Goal: Transaction & Acquisition: Purchase product/service

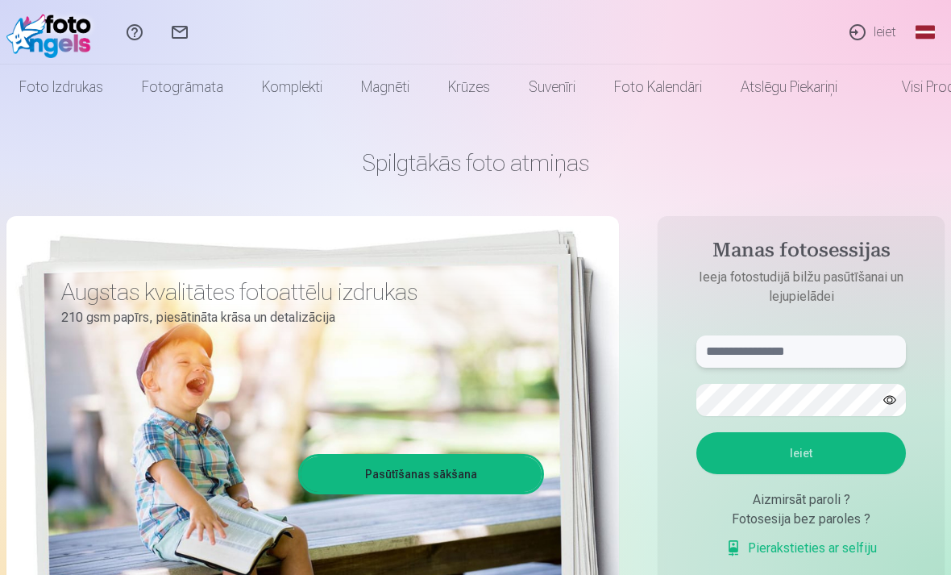
click at [815, 345] on input "text" at bounding box center [802, 351] width 210 height 32
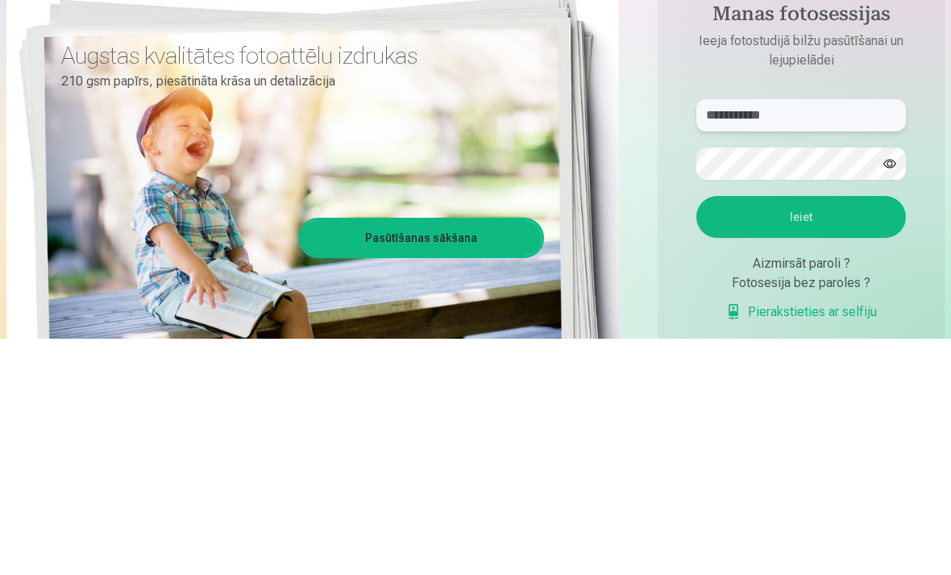
type input "**********"
click at [841, 432] on button "Ieiet" at bounding box center [802, 453] width 210 height 42
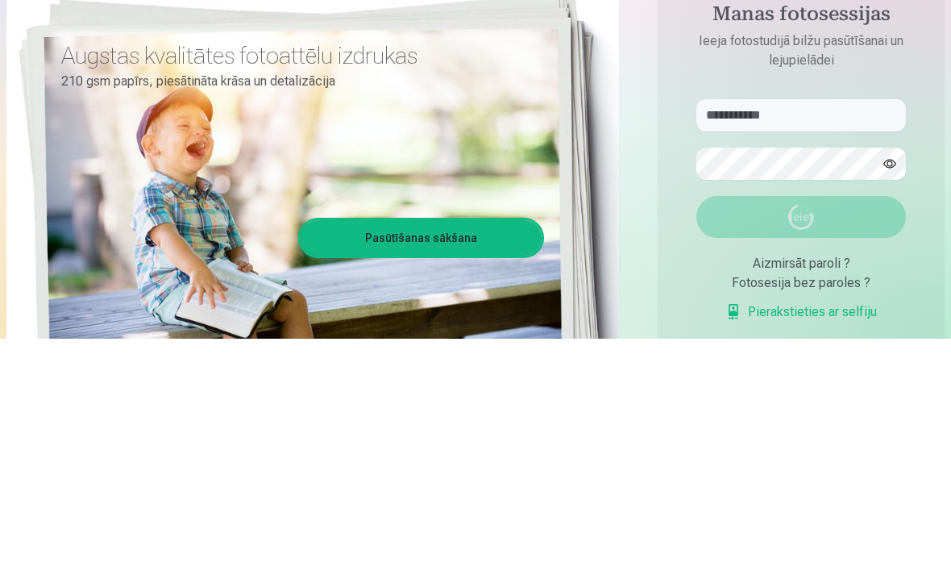
scroll to position [236, 0]
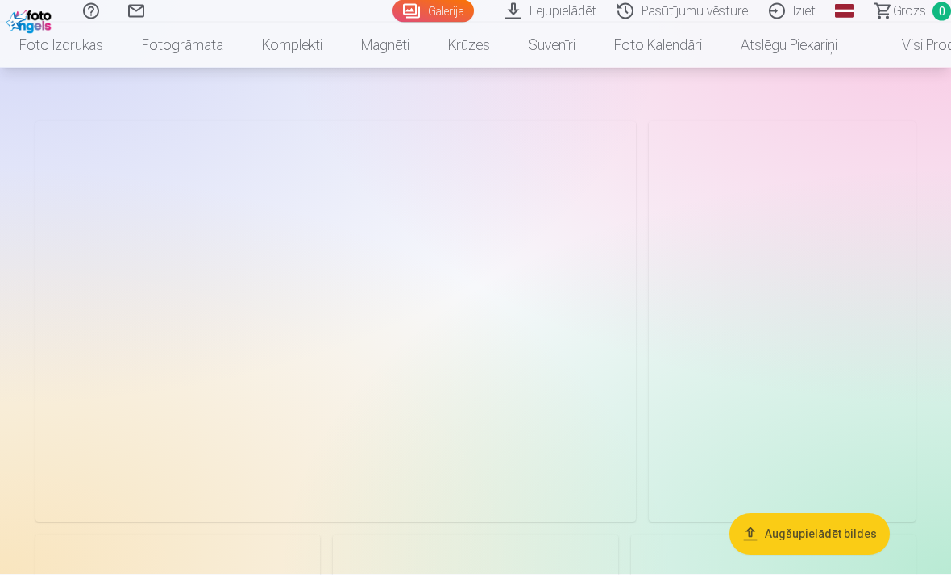
scroll to position [80, 0]
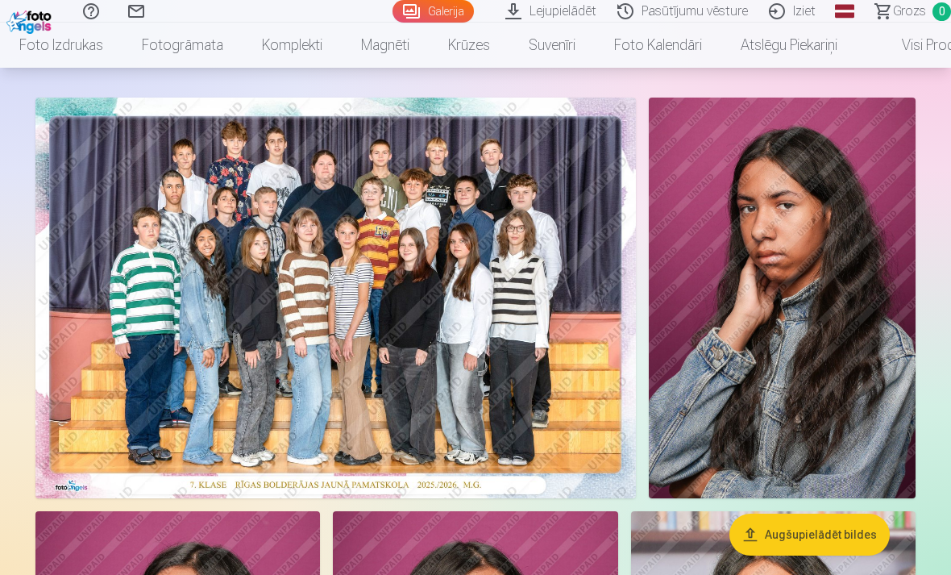
click at [477, 331] on img at bounding box center [335, 298] width 601 height 401
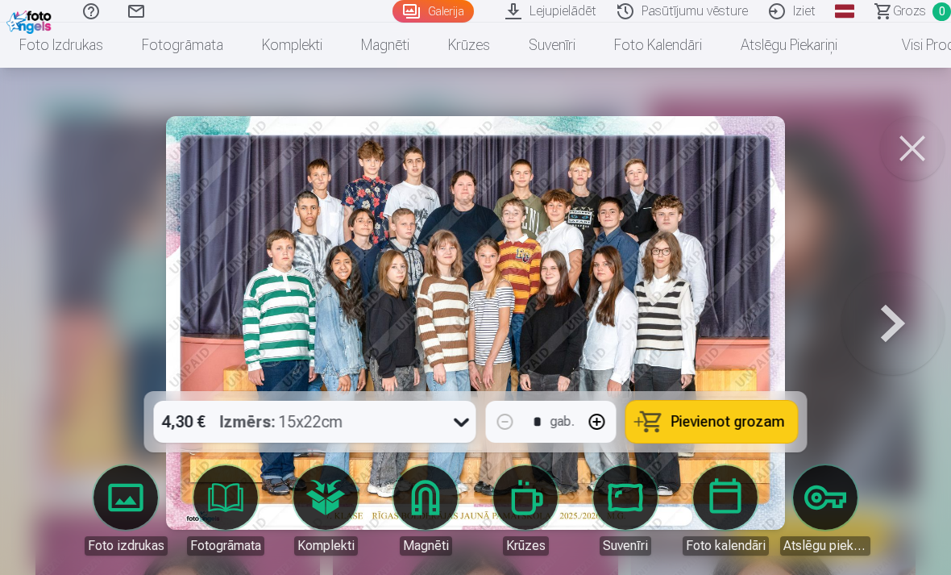
click at [751, 429] on span "Pievienot grozam" at bounding box center [729, 421] width 114 height 15
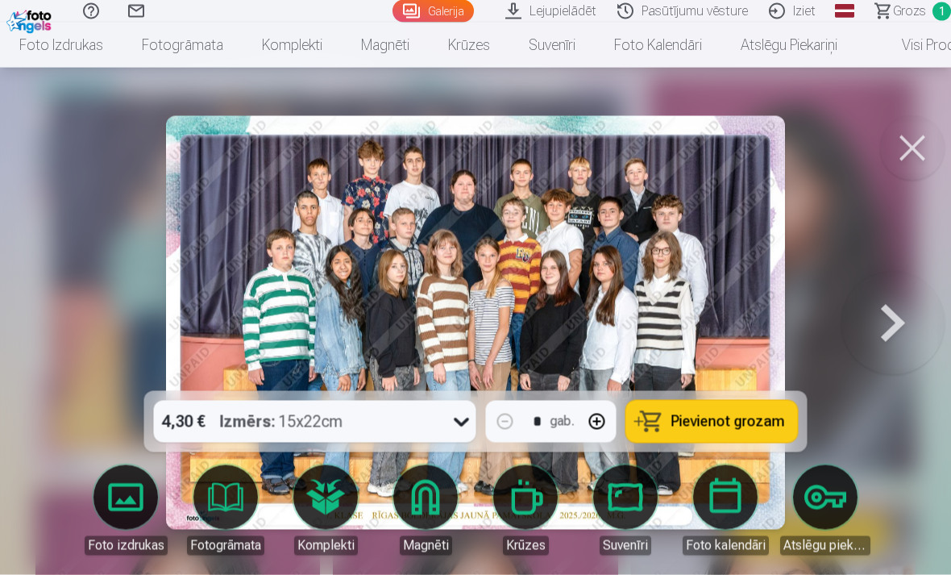
scroll to position [102, 0]
click at [884, 350] on button at bounding box center [893, 323] width 103 height 104
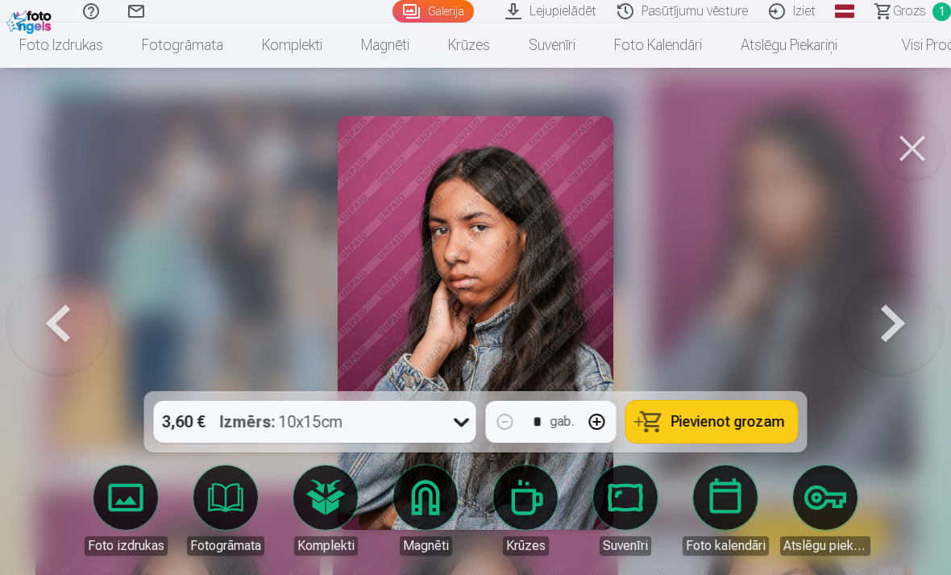
click at [886, 357] on button at bounding box center [893, 323] width 103 height 104
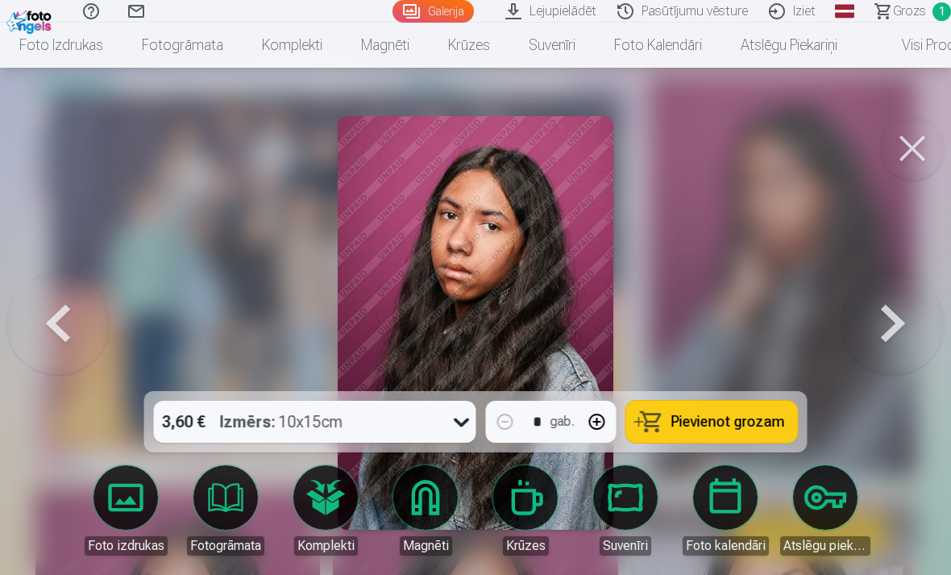
click at [886, 347] on button at bounding box center [893, 323] width 103 height 104
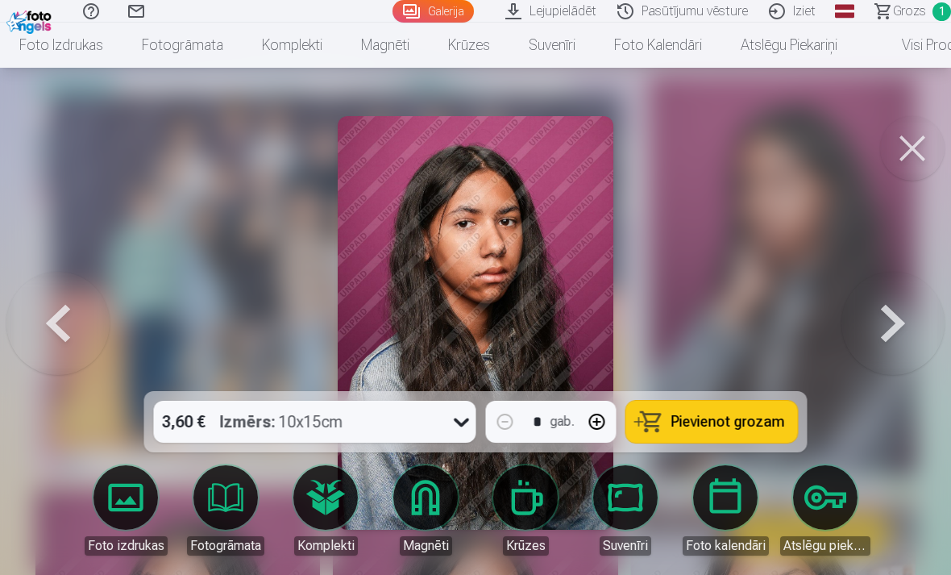
click at [872, 346] on button at bounding box center [893, 323] width 103 height 104
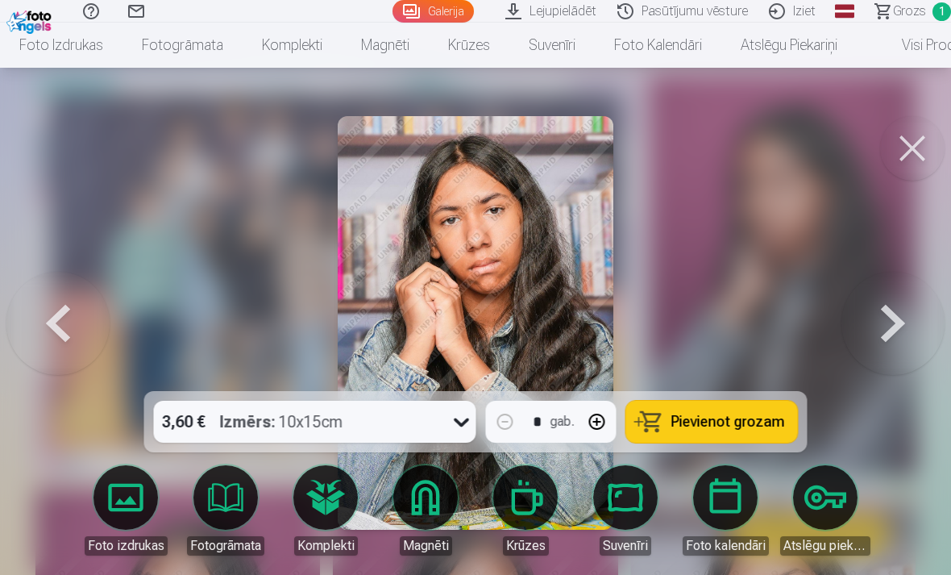
click at [874, 352] on button at bounding box center [893, 323] width 103 height 104
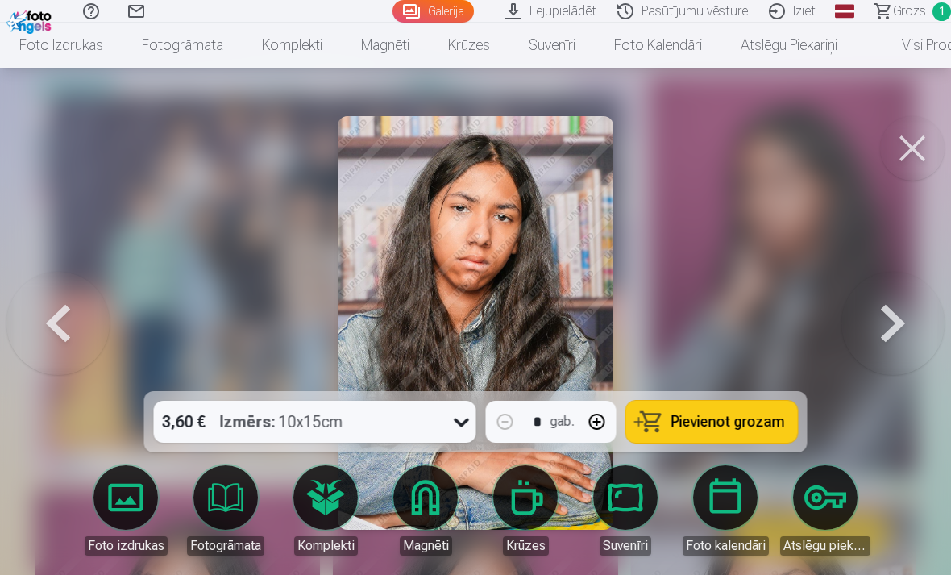
click at [869, 348] on button at bounding box center [893, 323] width 103 height 104
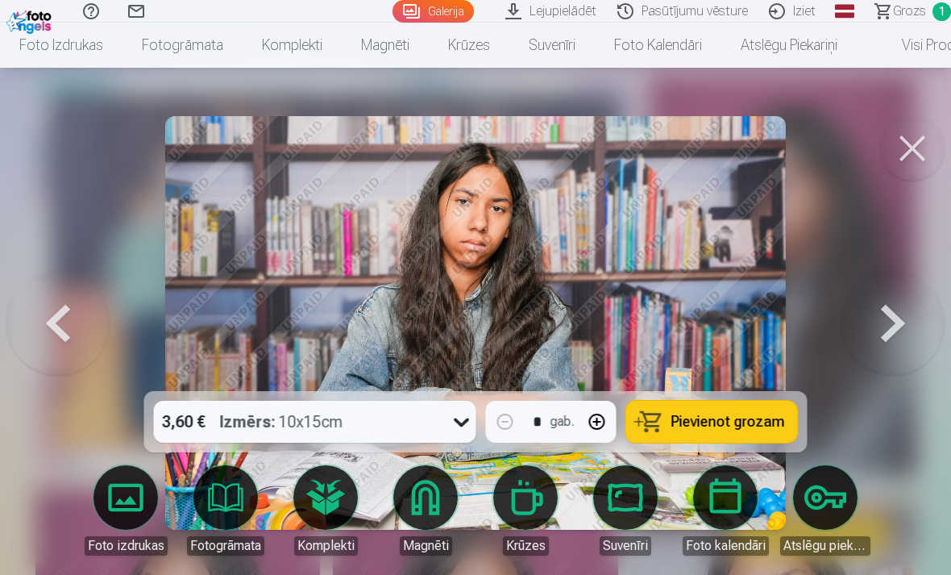
click at [864, 352] on button at bounding box center [893, 323] width 103 height 104
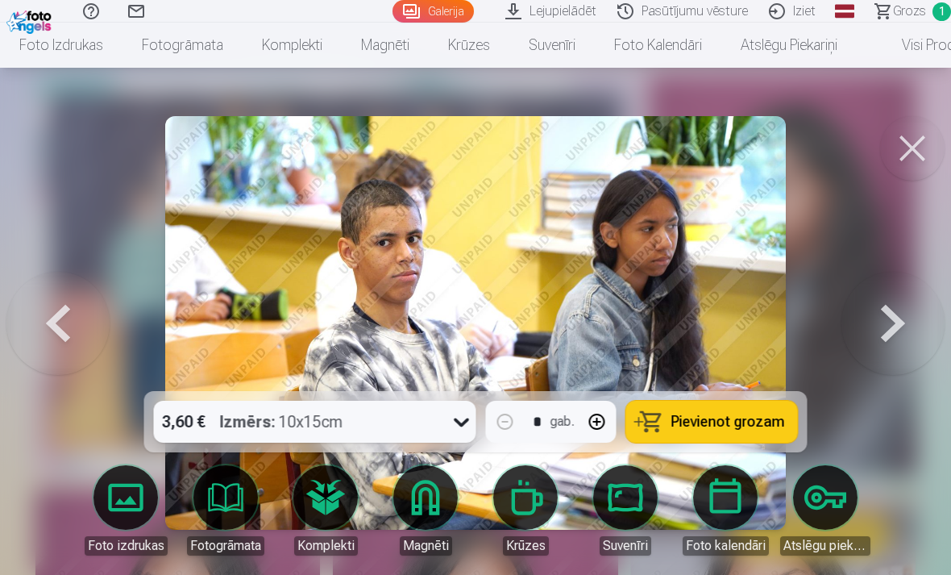
click at [732, 429] on span "Pievienot grozam" at bounding box center [729, 421] width 114 height 15
click at [883, 352] on button at bounding box center [893, 323] width 103 height 104
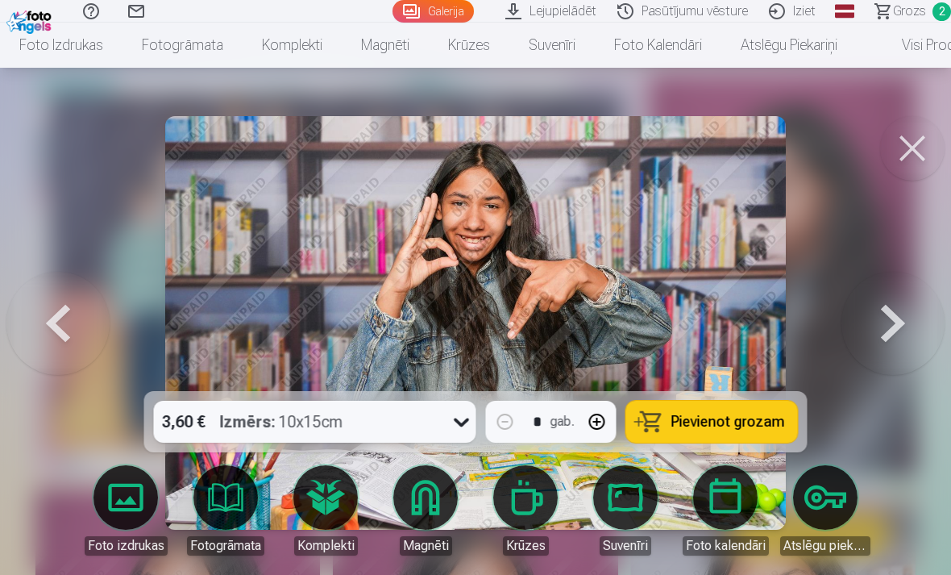
click at [885, 352] on button at bounding box center [893, 323] width 103 height 104
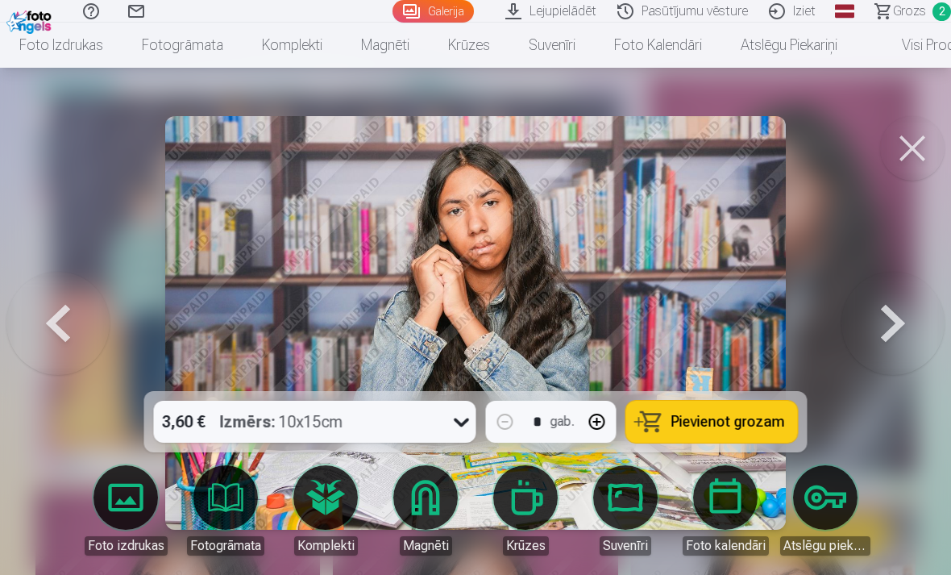
click at [876, 346] on button at bounding box center [893, 323] width 103 height 104
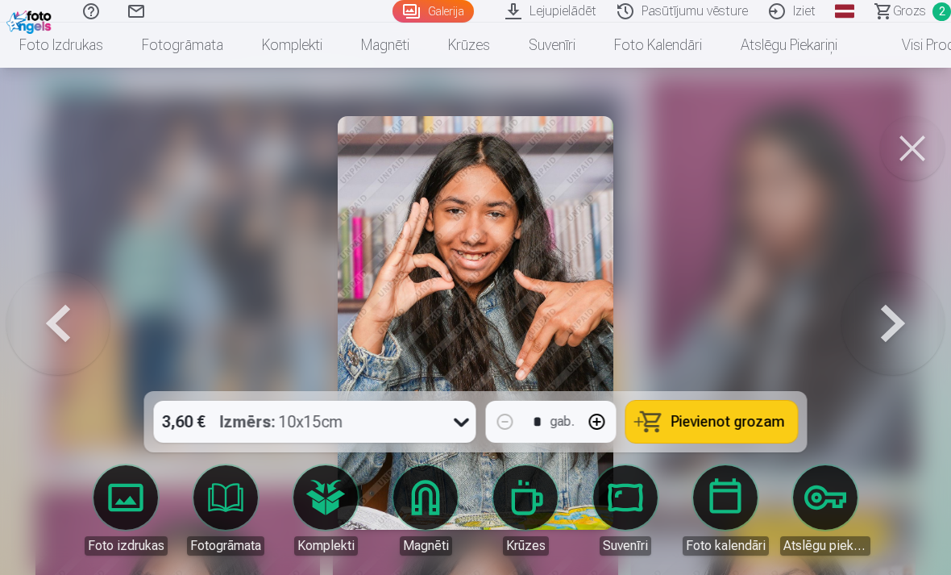
click at [879, 352] on button at bounding box center [893, 323] width 103 height 104
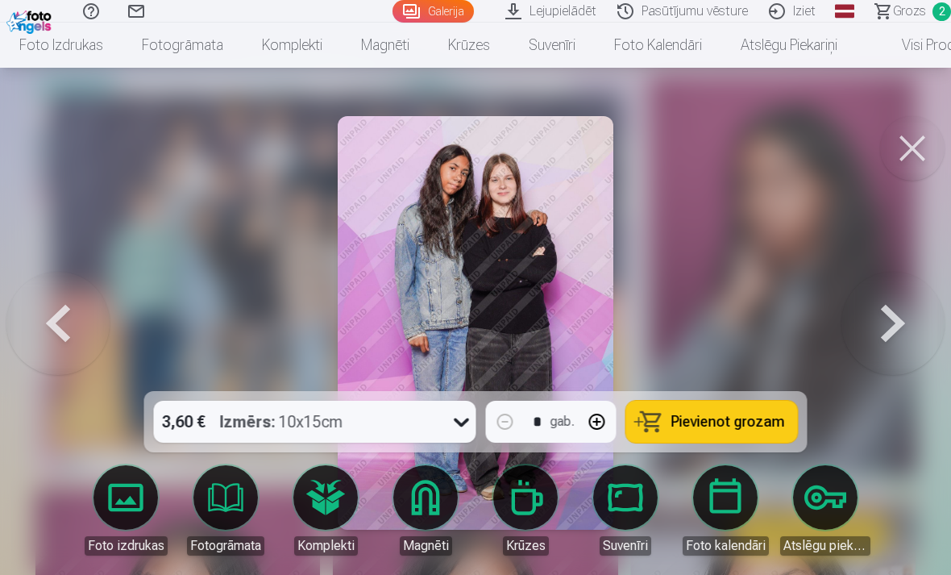
click at [741, 429] on span "Pievienot grozam" at bounding box center [729, 421] width 114 height 15
click at [888, 339] on button at bounding box center [893, 323] width 103 height 104
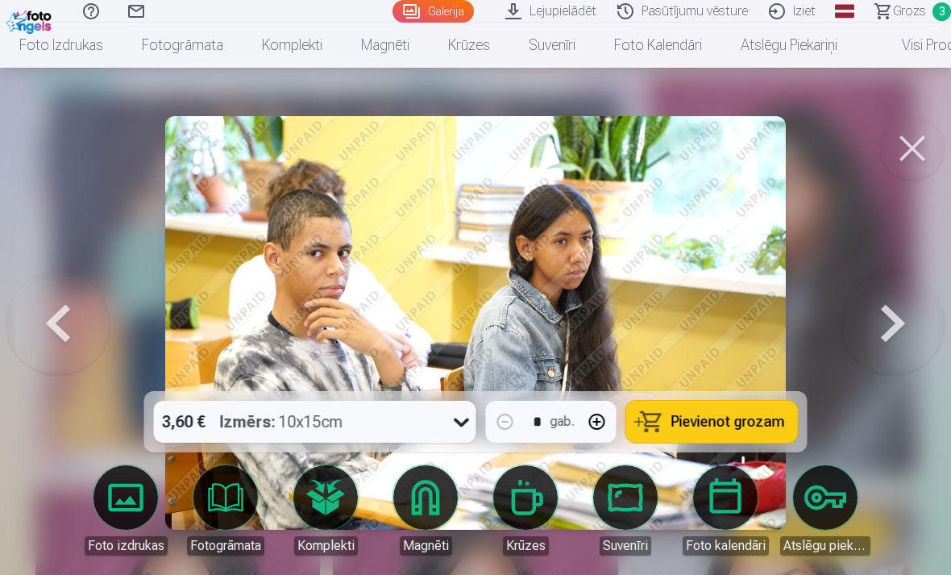
click at [895, 337] on button at bounding box center [893, 323] width 103 height 104
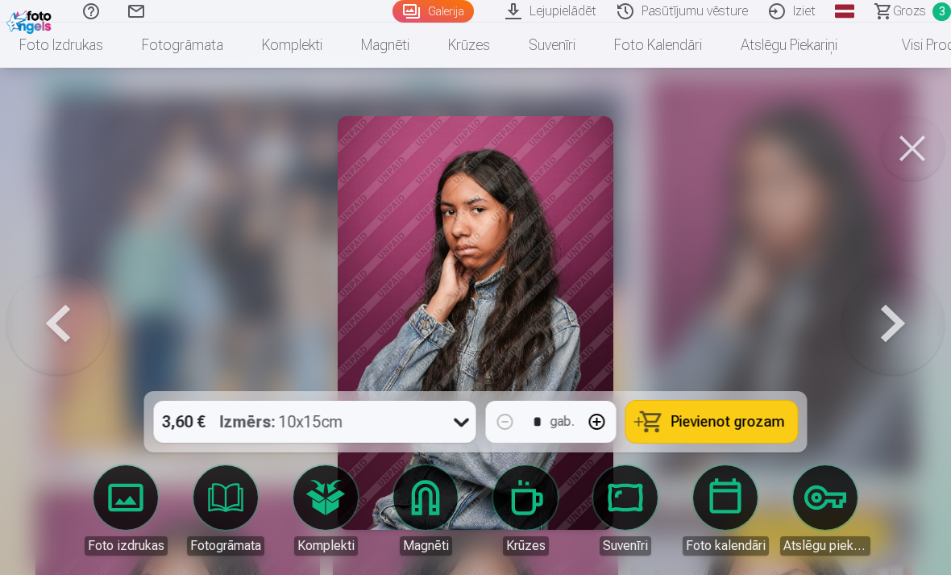
click at [888, 344] on button at bounding box center [893, 323] width 103 height 104
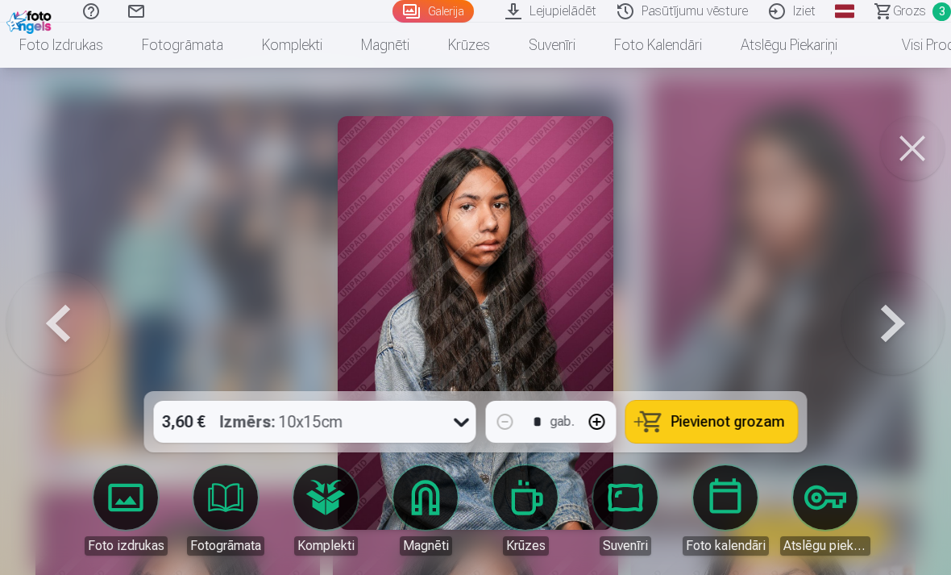
click at [884, 348] on button at bounding box center [893, 323] width 103 height 104
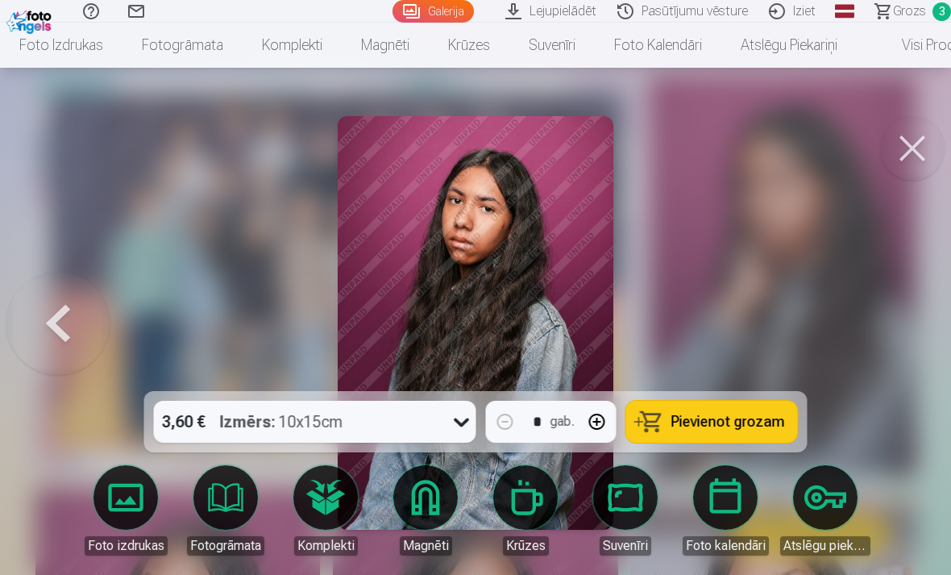
click at [736, 429] on span "Pievienot grozam" at bounding box center [729, 421] width 114 height 15
click at [945, 9] on span "4" at bounding box center [942, 11] width 19 height 19
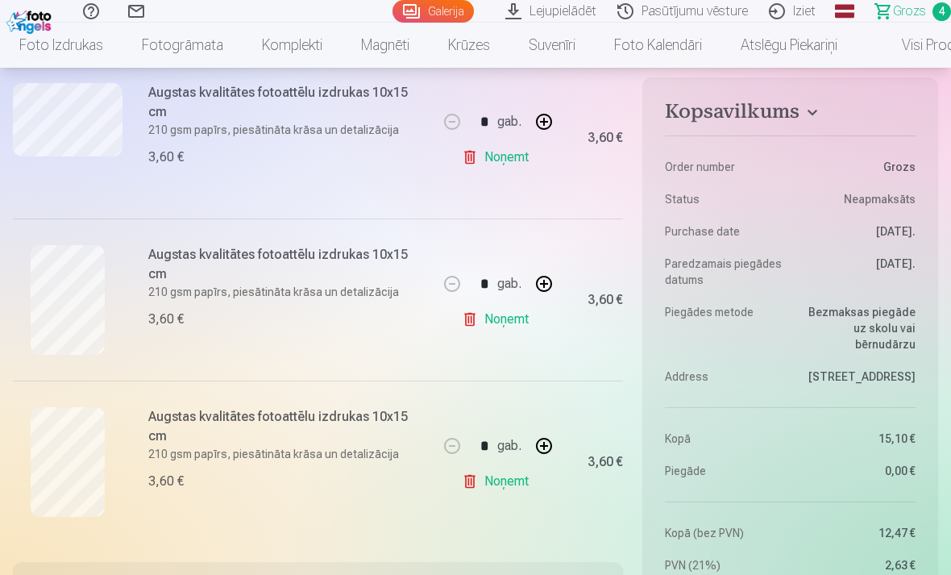
scroll to position [514, 0]
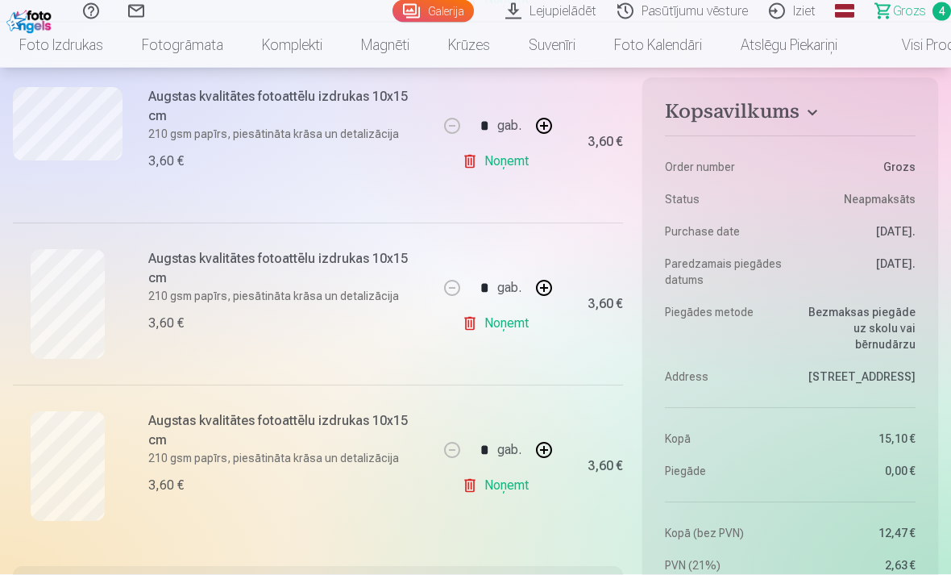
click at [274, 127] on div "Augstas kvalitātes fotoattēlu izdrukas 10x15 cm 210 gsm papīrs, piesātināta krā…" at bounding box center [288, 143] width 280 height 110
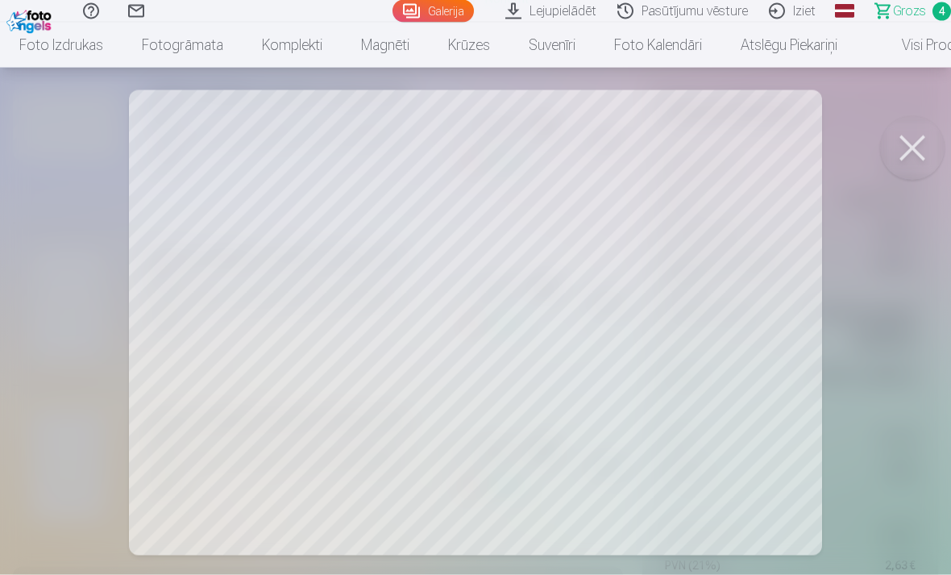
scroll to position [514, 0]
click at [921, 139] on button at bounding box center [912, 148] width 64 height 64
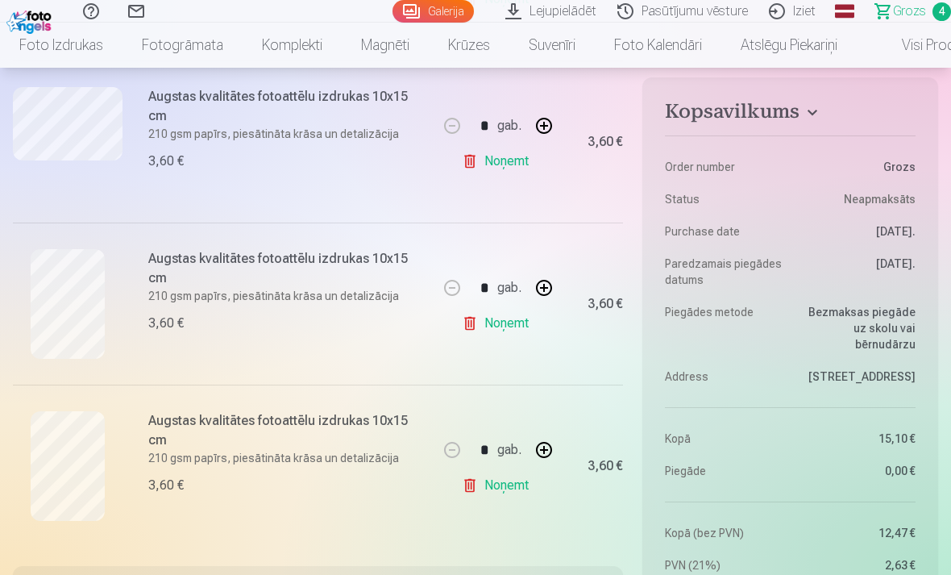
click at [517, 160] on link "Noņemt" at bounding box center [498, 161] width 73 height 32
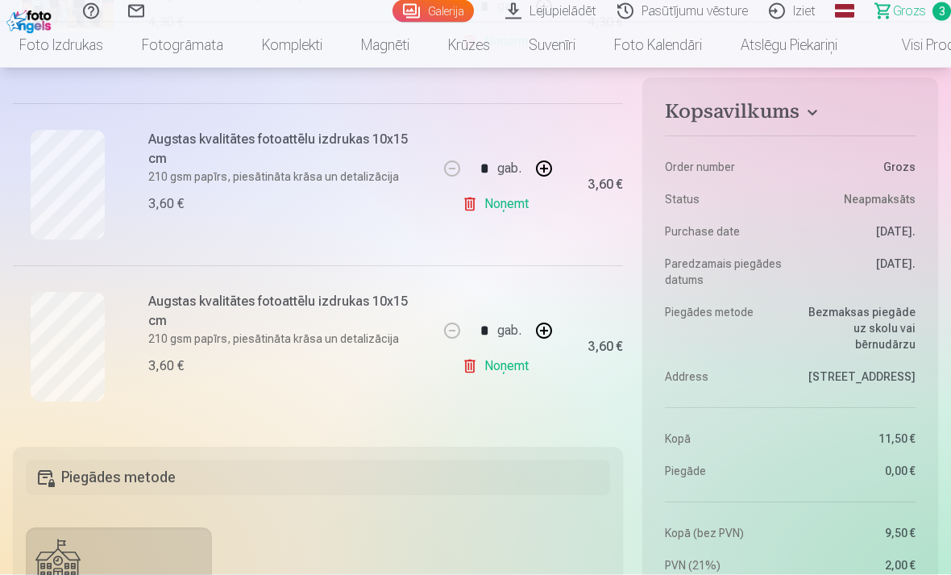
scroll to position [466, 0]
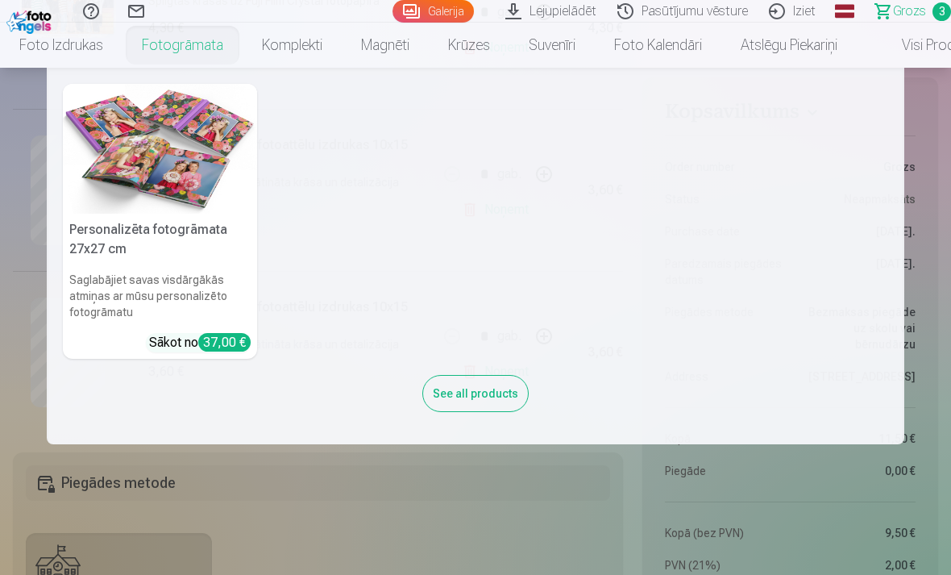
click at [181, 48] on link "Fotogrāmata" at bounding box center [183, 45] width 120 height 45
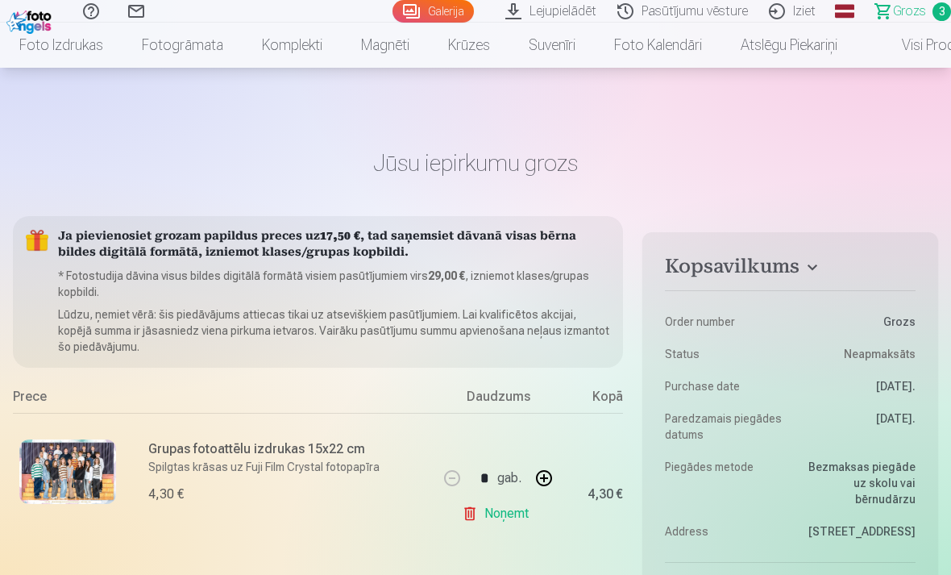
scroll to position [154, 0]
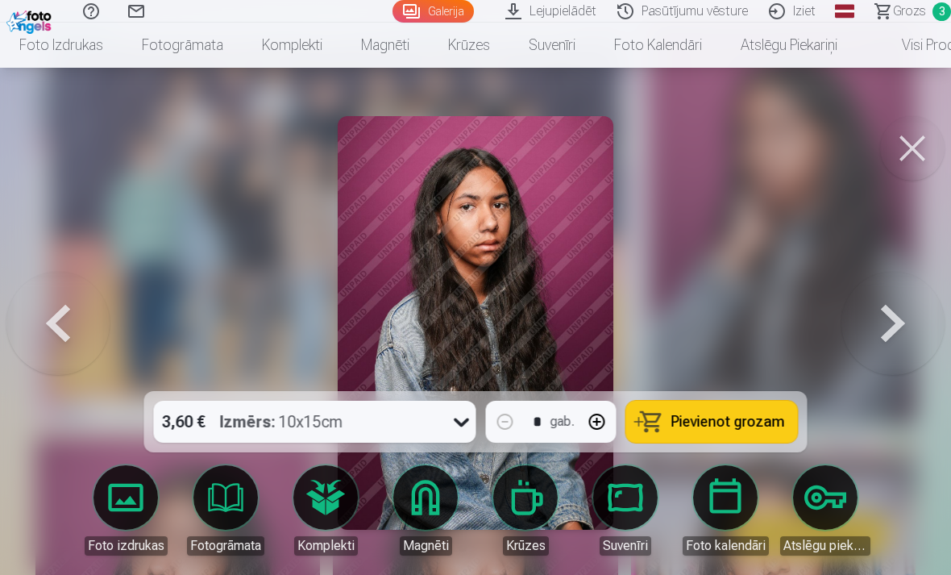
click at [903, 308] on button at bounding box center [893, 323] width 103 height 104
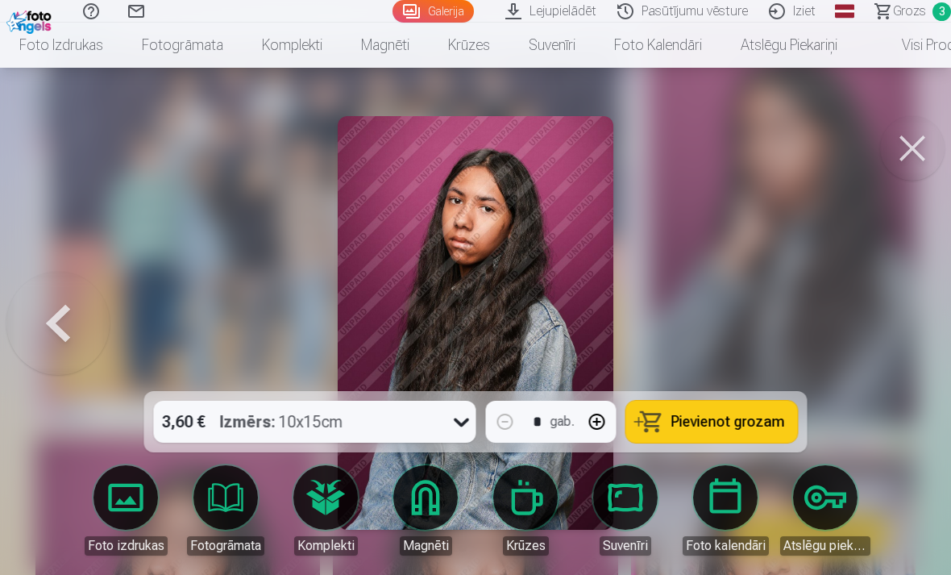
click at [903, 307] on div at bounding box center [475, 287] width 951 height 575
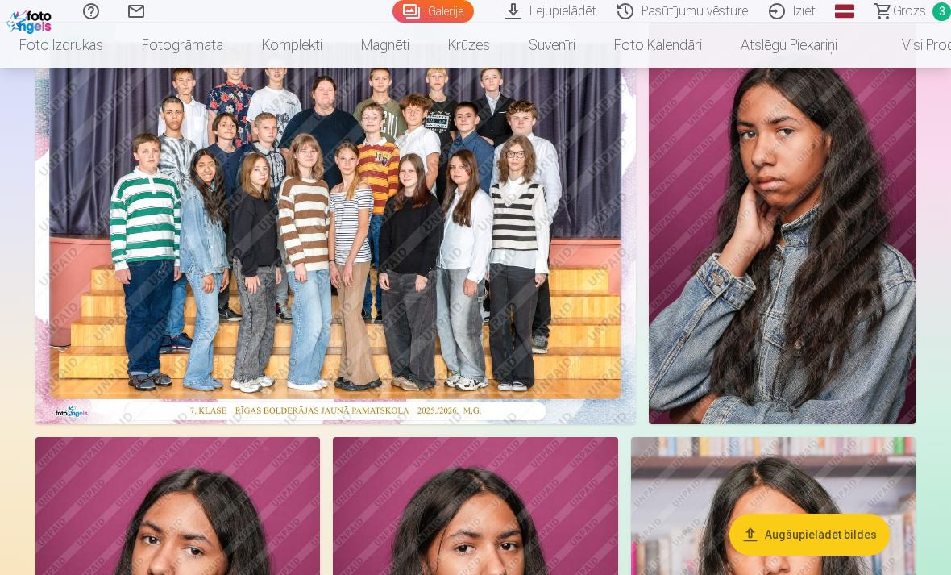
click at [906, 324] on img at bounding box center [782, 223] width 267 height 401
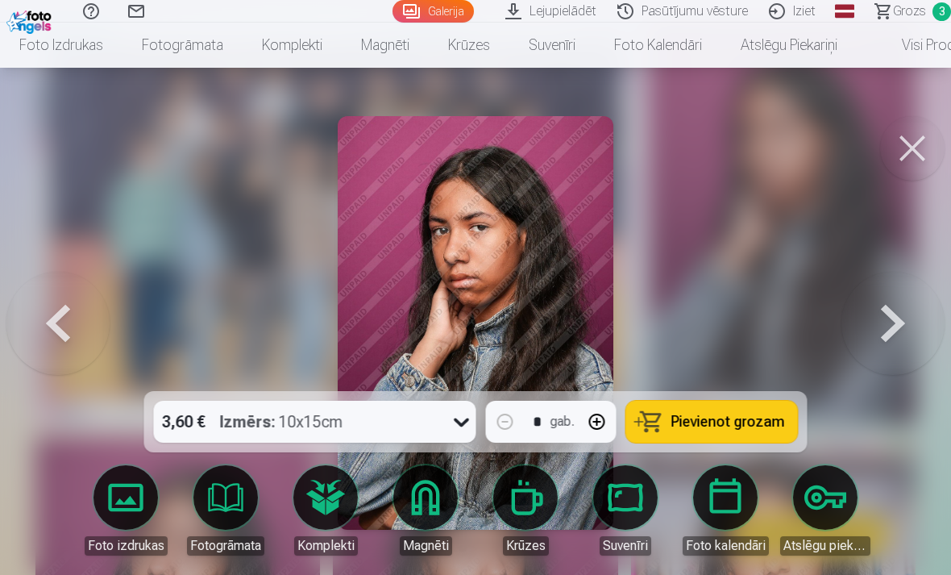
click at [929, 137] on button at bounding box center [912, 148] width 64 height 64
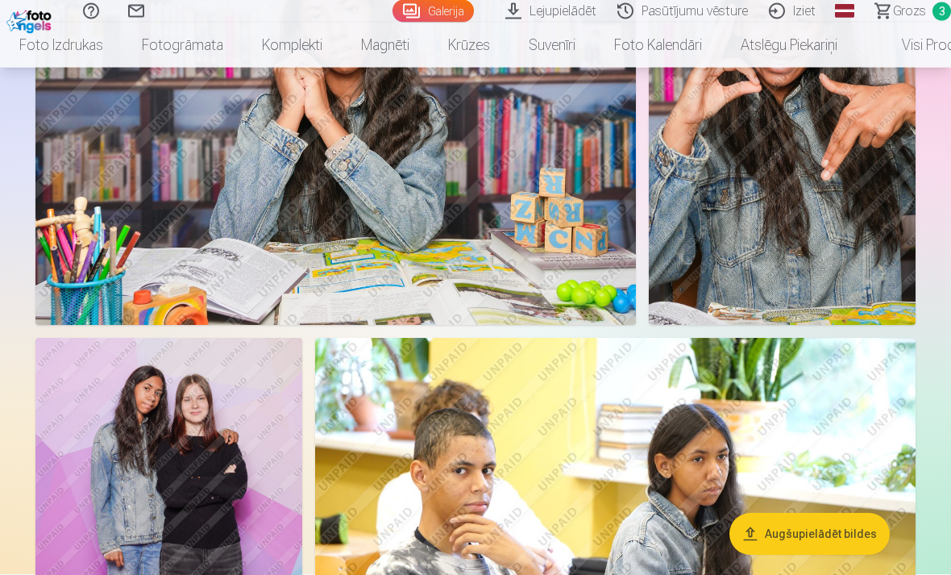
scroll to position [2719, 0]
click at [817, 450] on img at bounding box center [615, 538] width 601 height 400
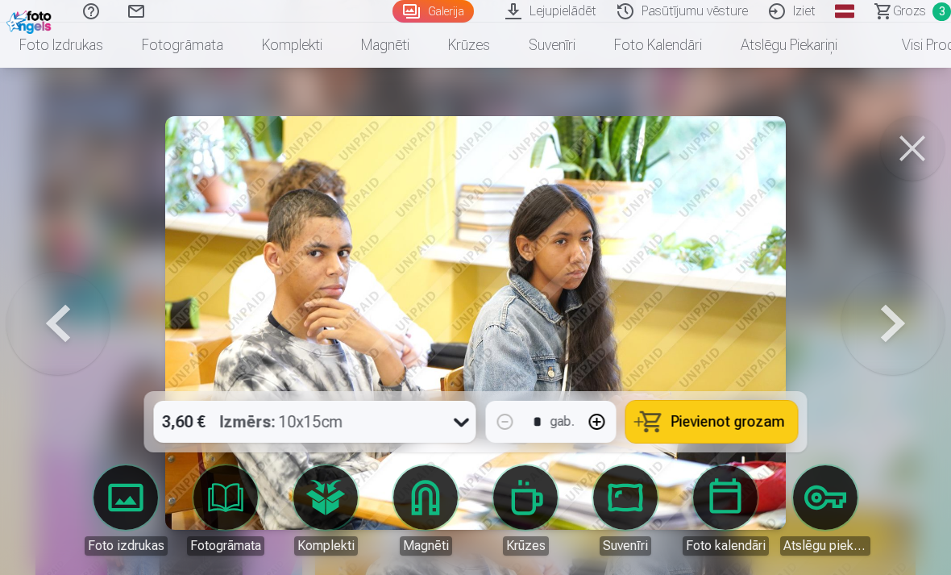
click at [760, 429] on span "Pievienot grozam" at bounding box center [729, 421] width 114 height 15
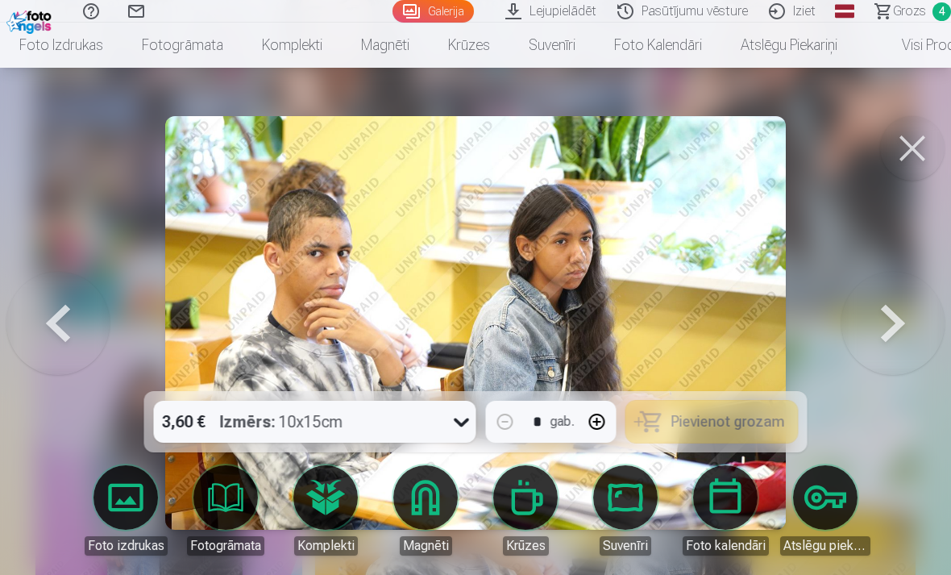
click at [905, 148] on button at bounding box center [912, 148] width 64 height 64
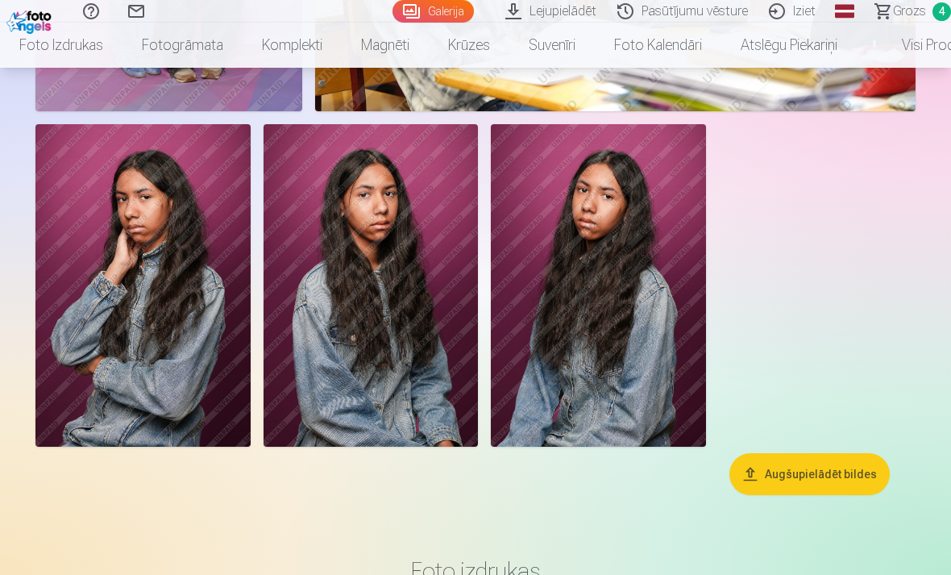
scroll to position [3277, 0]
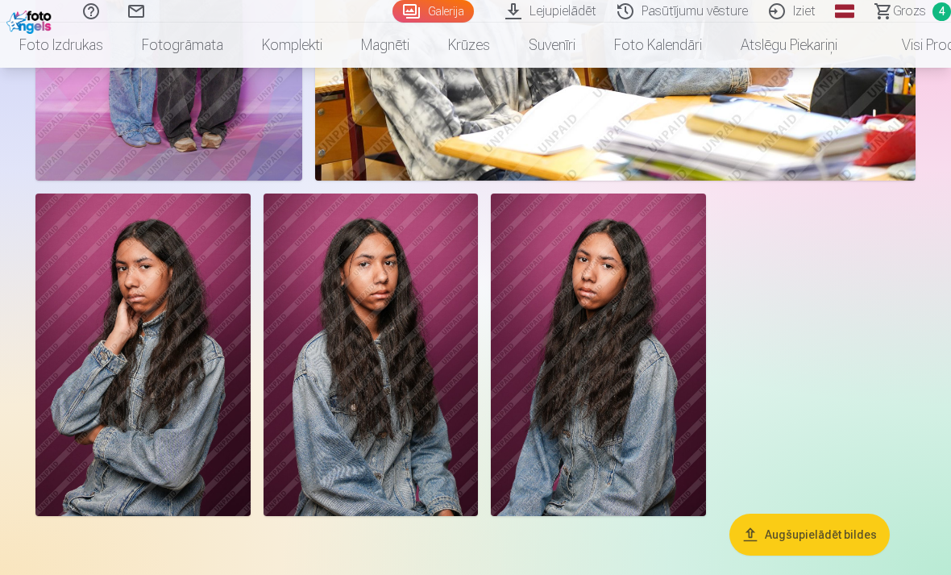
click at [912, 12] on span "Grozs" at bounding box center [909, 11] width 33 height 19
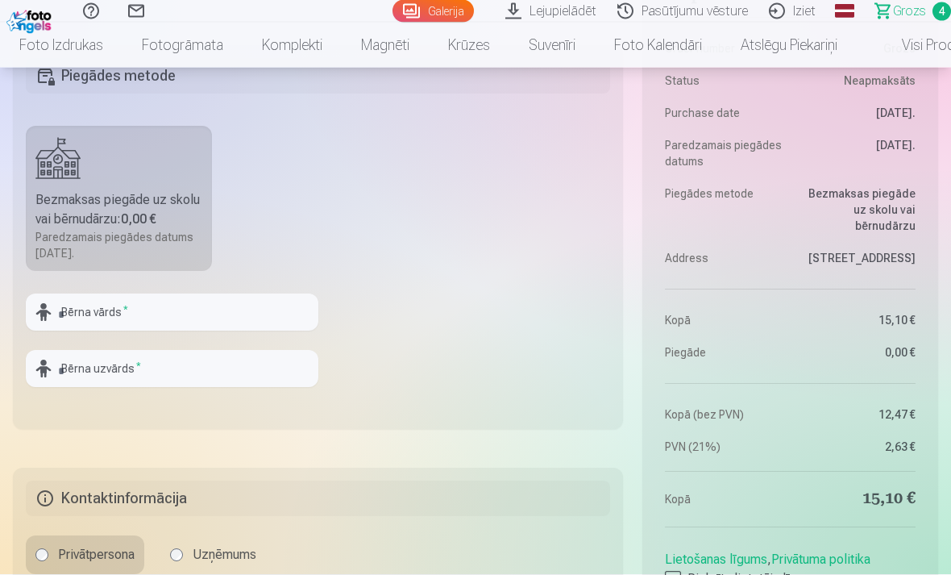
scroll to position [1035, 0]
click at [211, 310] on input "text" at bounding box center [172, 311] width 293 height 37
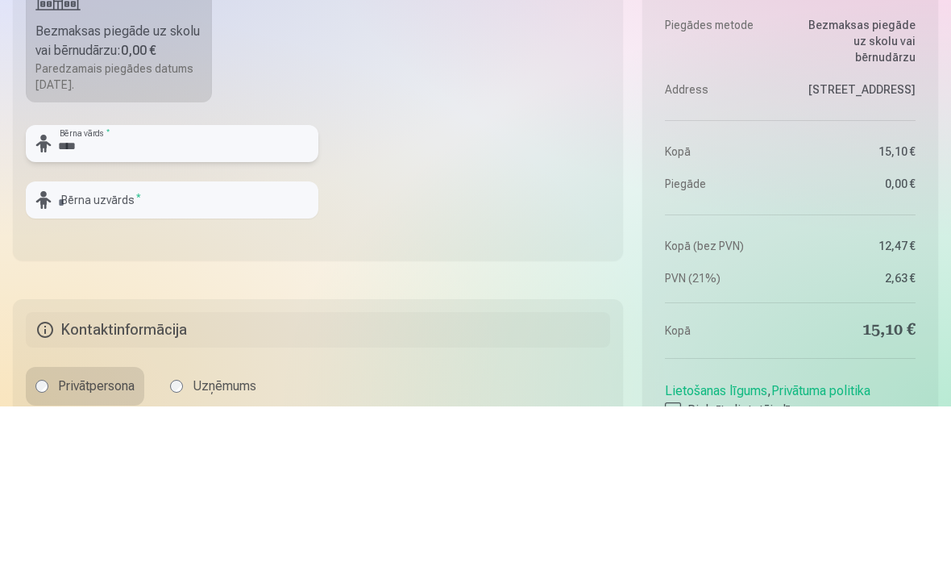
type input "****"
click at [210, 350] on input "text" at bounding box center [172, 368] width 293 height 37
type input "*********"
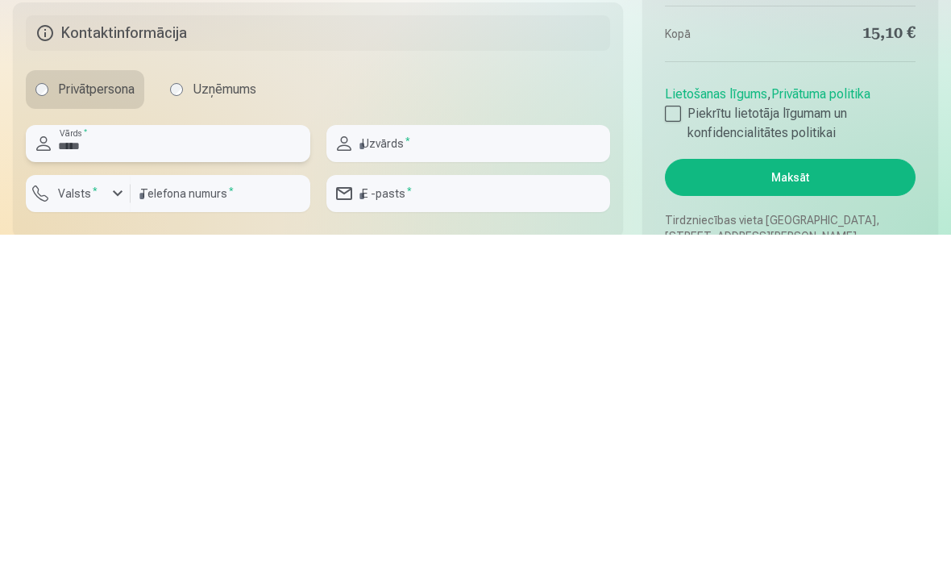
type input "*****"
click at [480, 465] on input "text" at bounding box center [469, 483] width 285 height 37
type input "*********"
click at [83, 526] on label "Valsts *" at bounding box center [78, 534] width 52 height 16
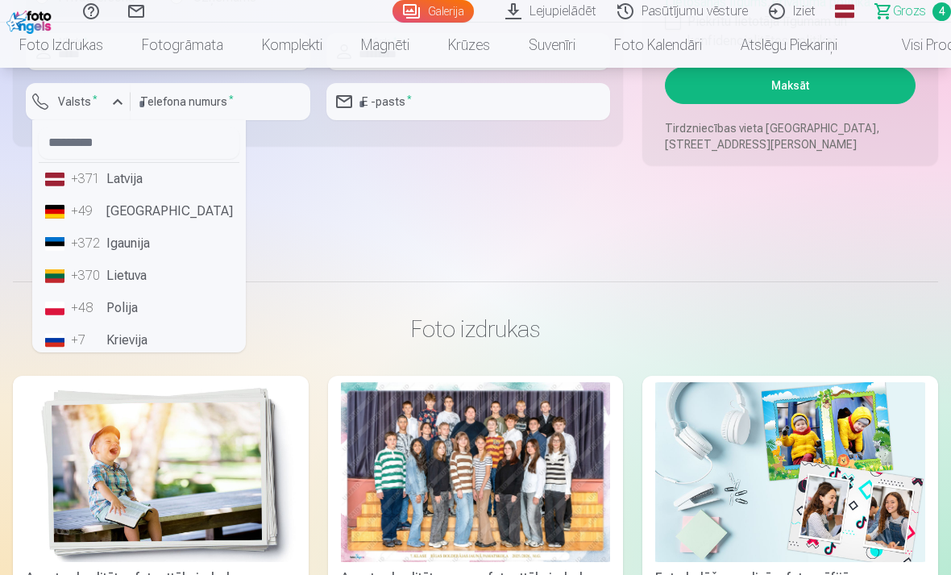
click at [141, 183] on li "+371 Latvija" at bounding box center [139, 179] width 201 height 32
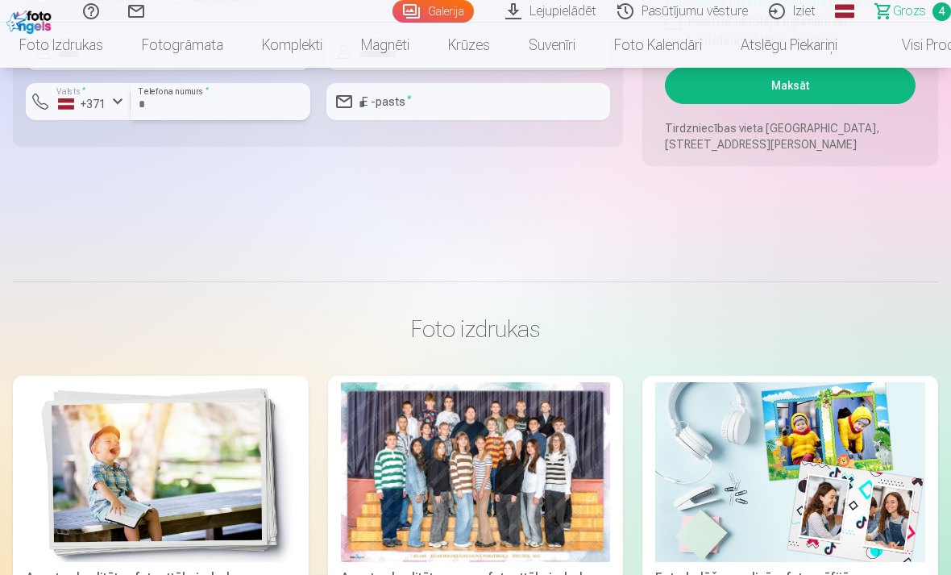
click at [235, 111] on input "number" at bounding box center [221, 101] width 180 height 37
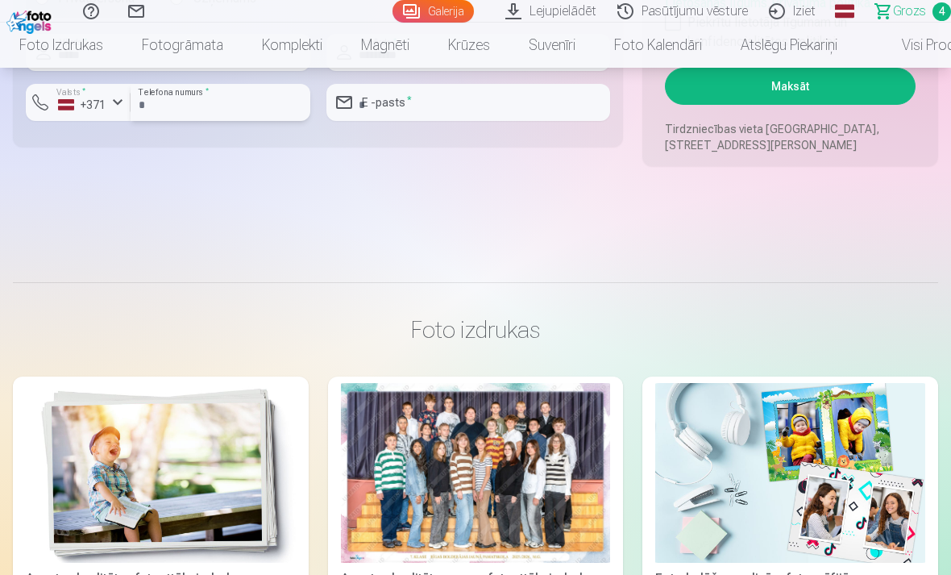
type input "********"
click at [447, 104] on input "email" at bounding box center [469, 102] width 285 height 37
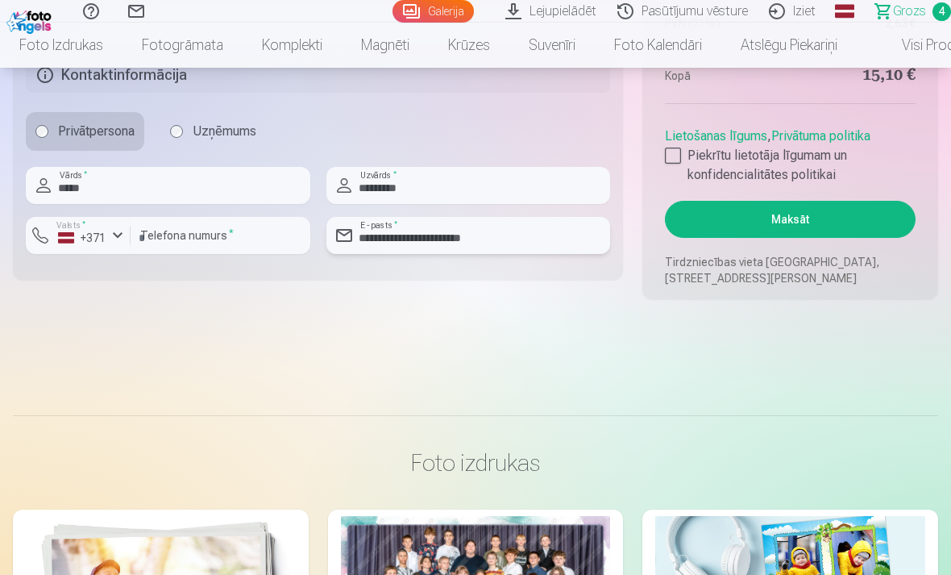
scroll to position [1456, 0]
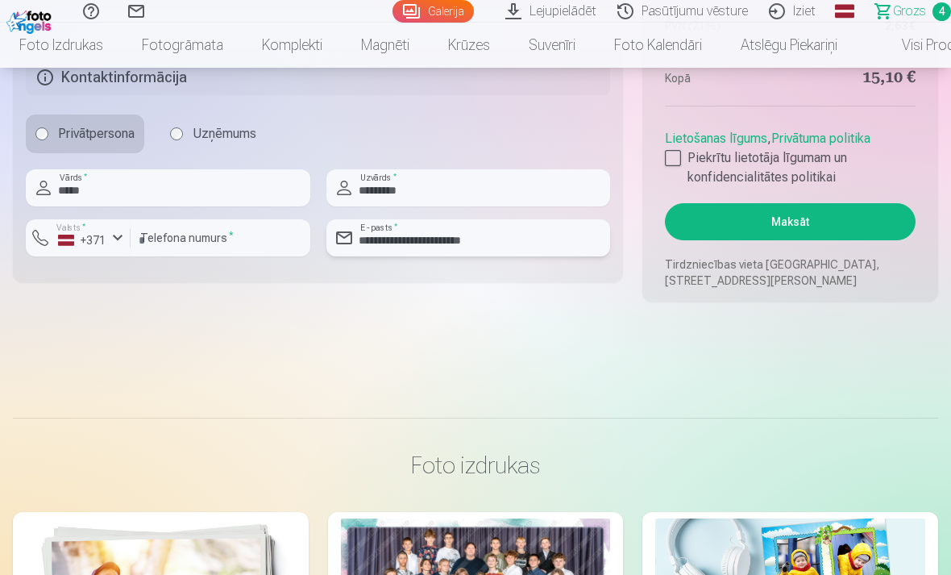
type input "**********"
click at [680, 158] on div at bounding box center [673, 158] width 16 height 16
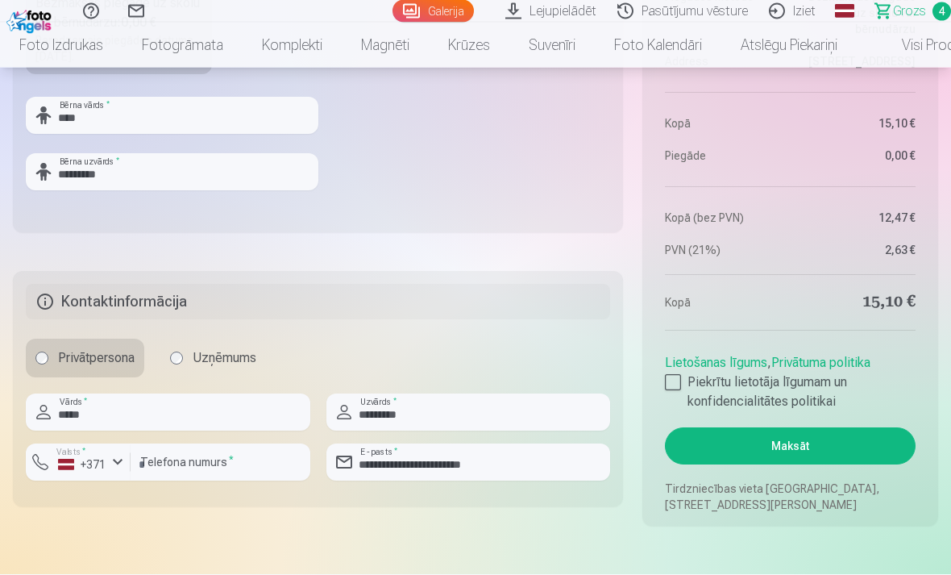
scroll to position [1242, 0]
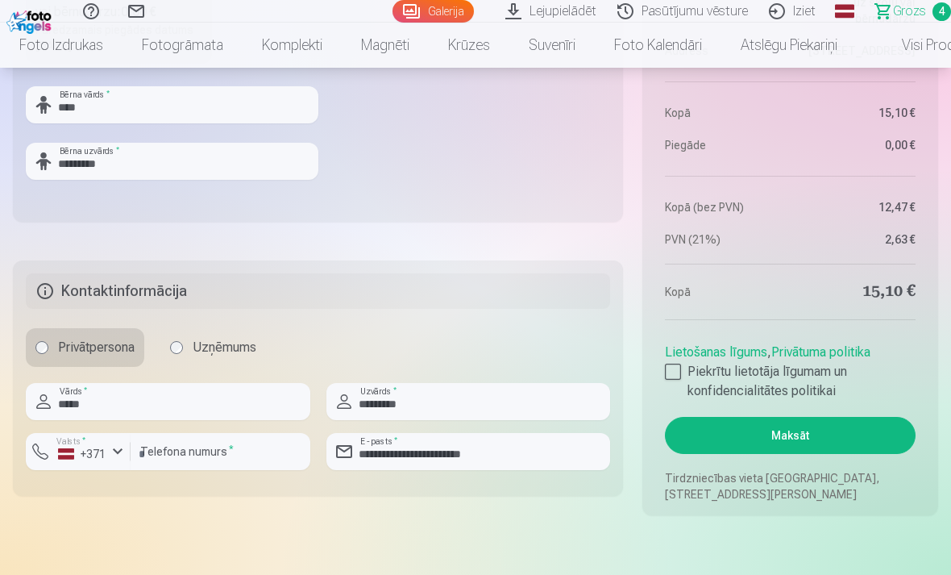
click at [880, 436] on button "Maksāt" at bounding box center [790, 435] width 251 height 37
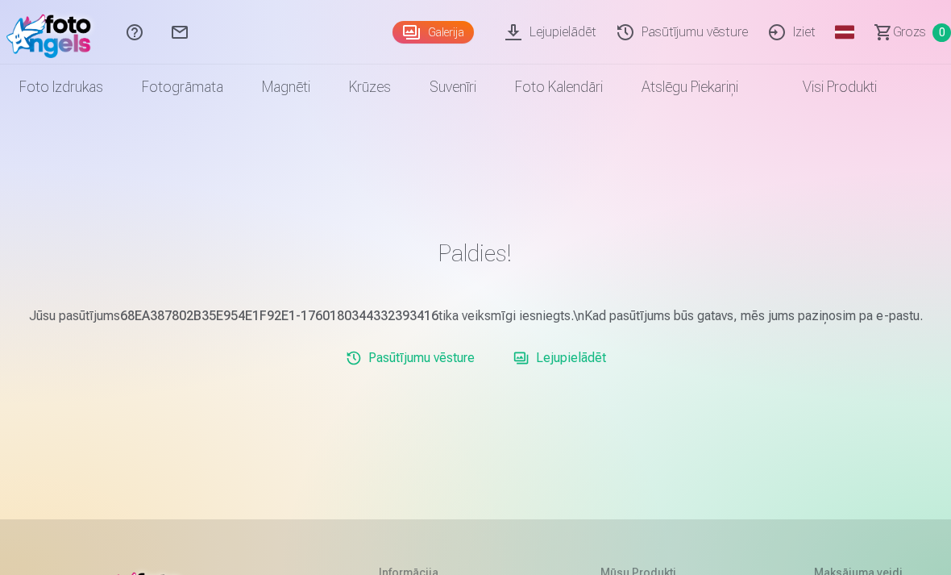
click at [802, 26] on link "Iziet" at bounding box center [795, 32] width 68 height 64
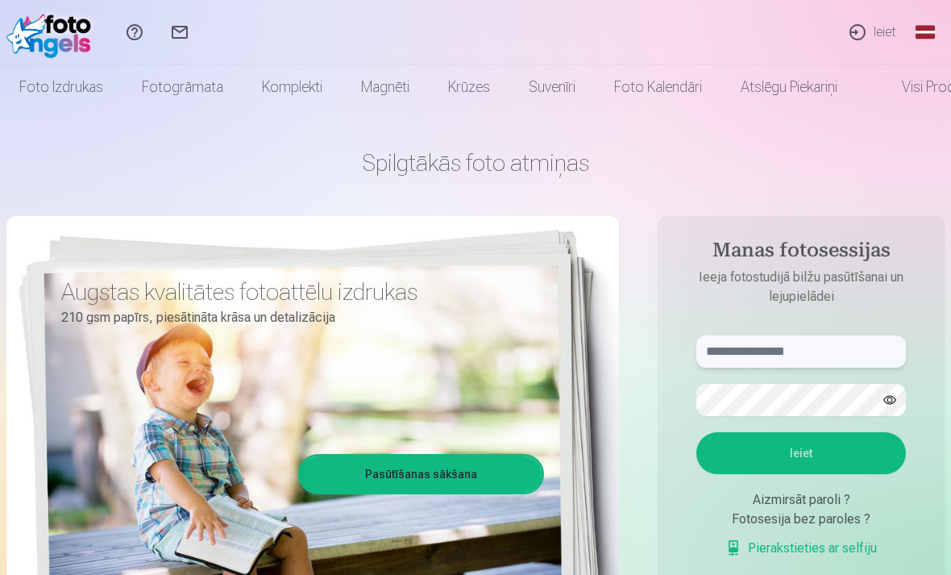
click at [837, 340] on input "text" at bounding box center [802, 351] width 210 height 32
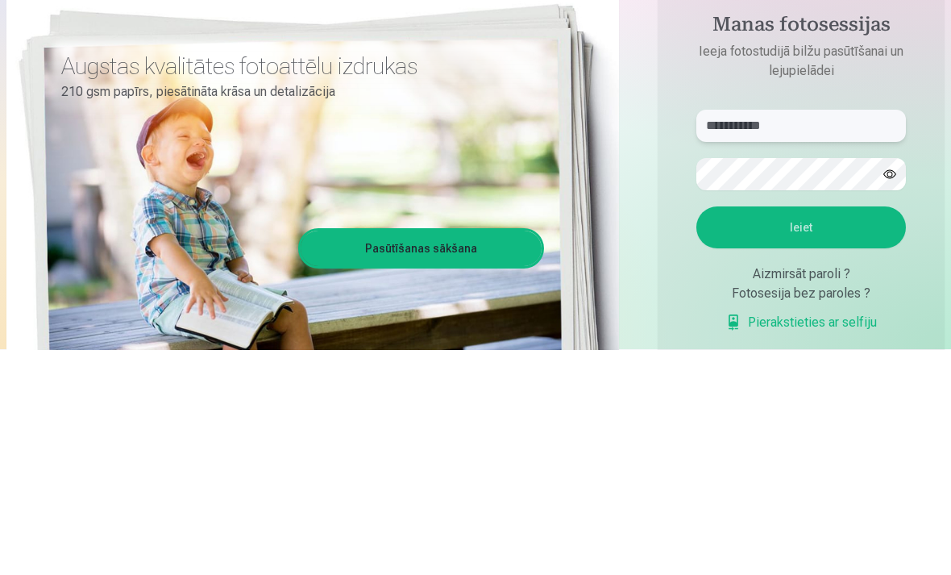
type input "**********"
click at [822, 432] on button "Ieiet" at bounding box center [802, 453] width 210 height 42
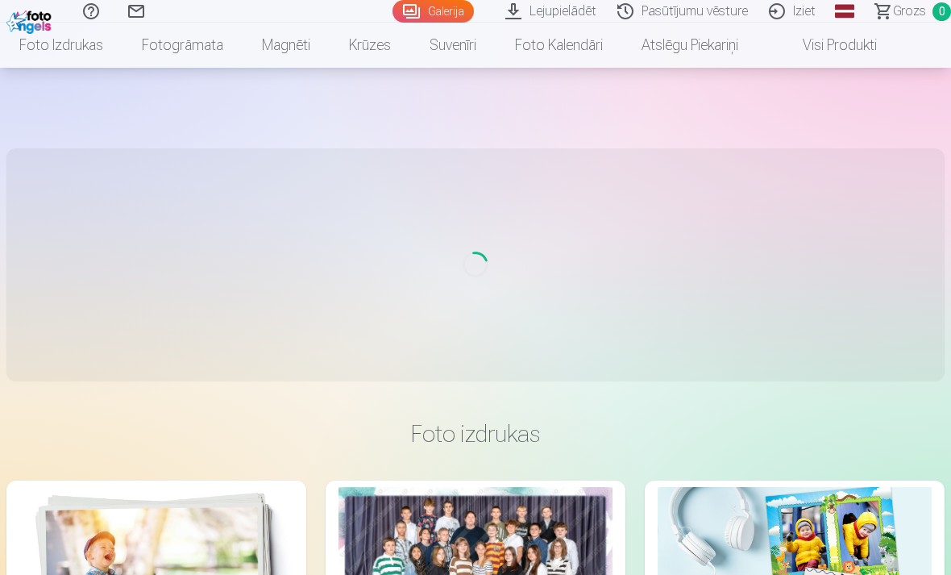
scroll to position [277, 0]
